Goal: Check status

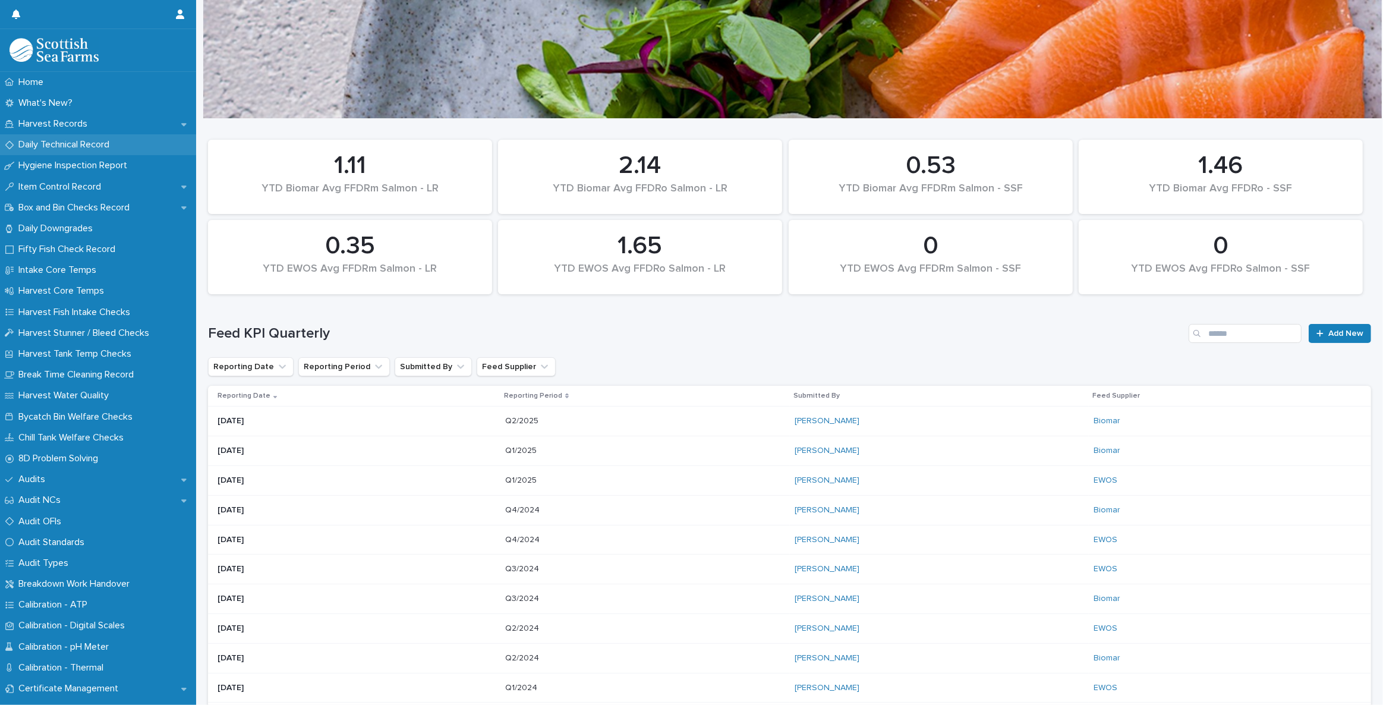
click at [74, 146] on p "Daily Technical Record" at bounding box center [66, 144] width 105 height 11
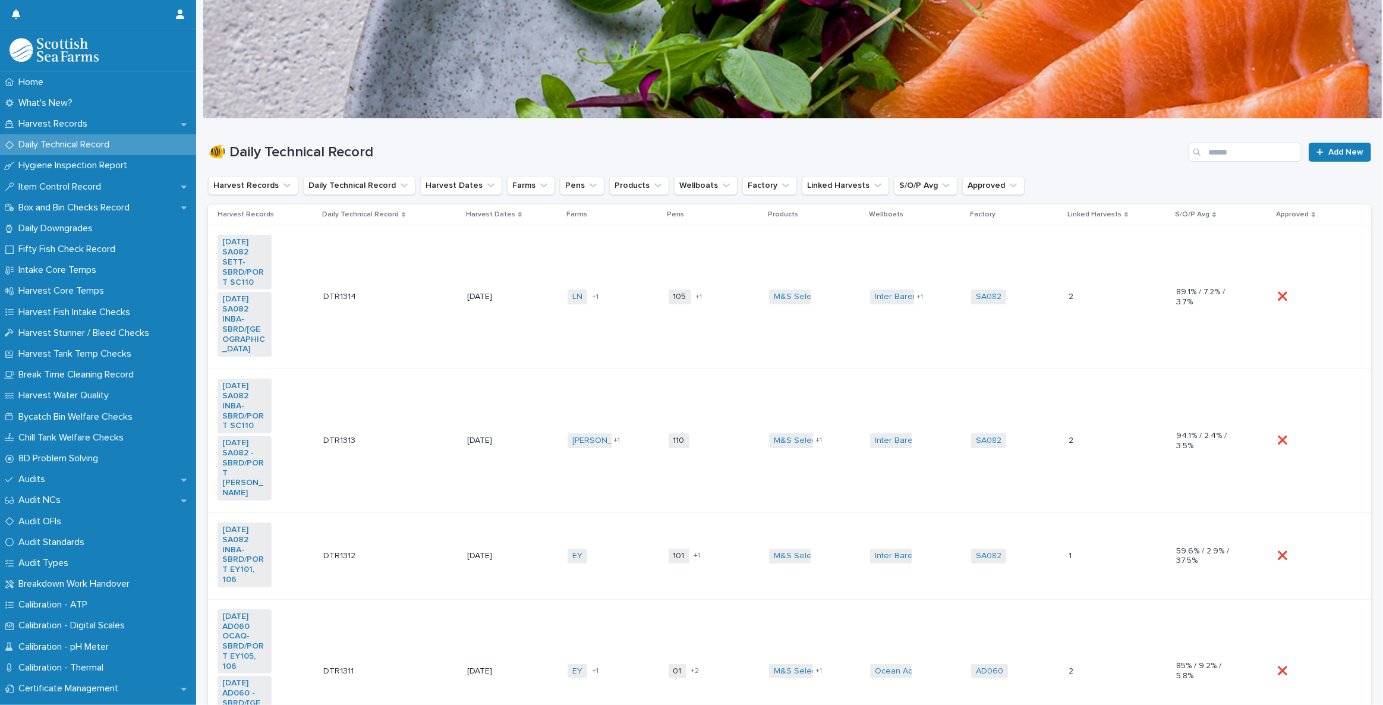
click at [475, 440] on p "[DATE]" at bounding box center [494, 441] width 54 height 10
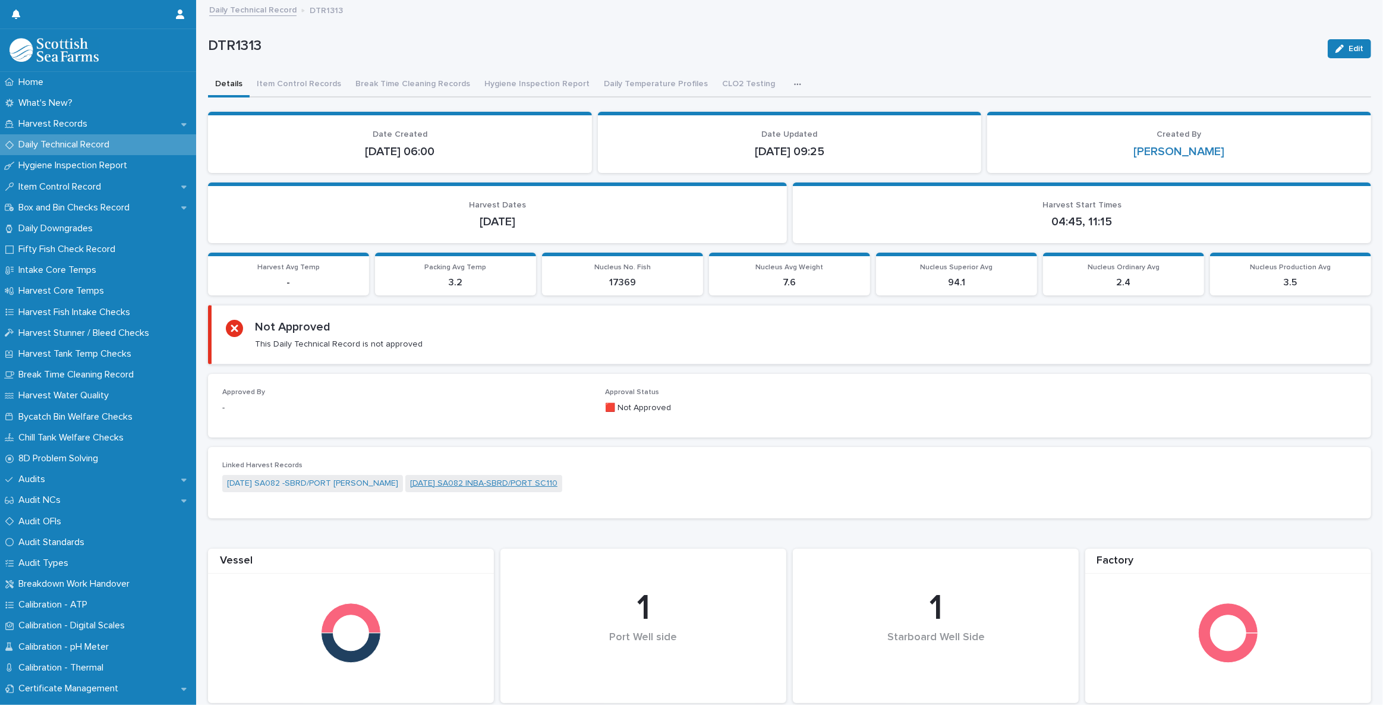
click at [488, 480] on link "[DATE] SA082 INBA-SBRD/PORT SC110" at bounding box center [483, 483] width 147 height 12
